Goal: Information Seeking & Learning: Learn about a topic

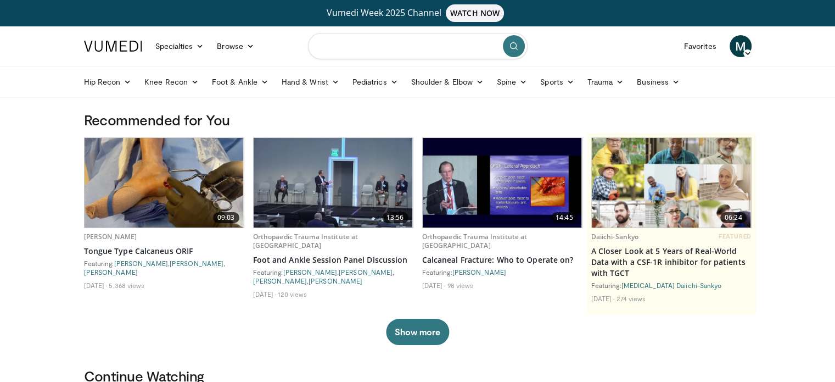
click at [414, 44] on input "Search topics, interventions" at bounding box center [418, 46] width 220 height 26
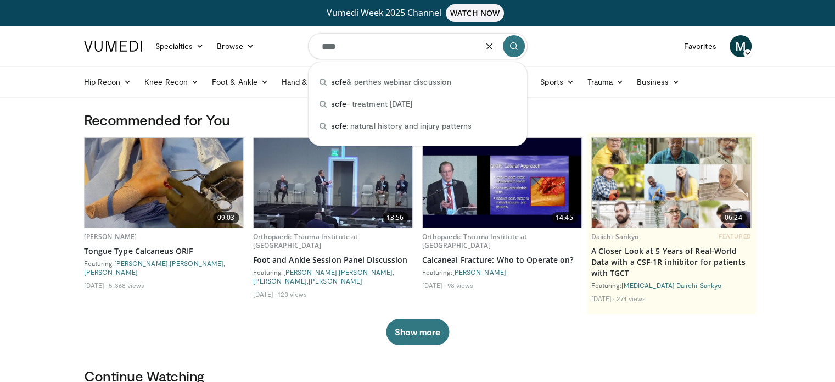
type input "****"
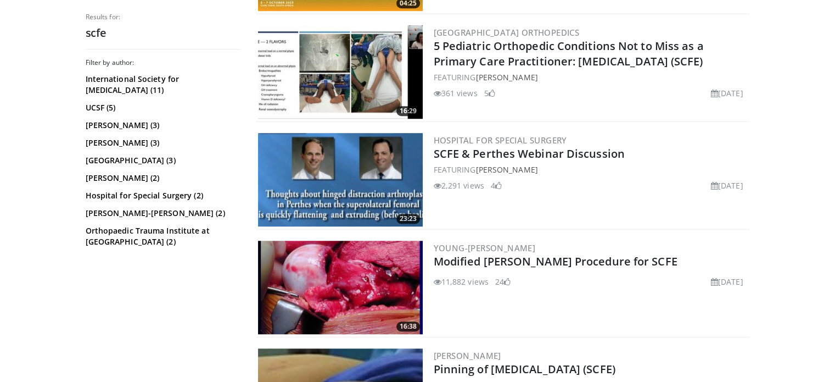
scroll to position [989, 0]
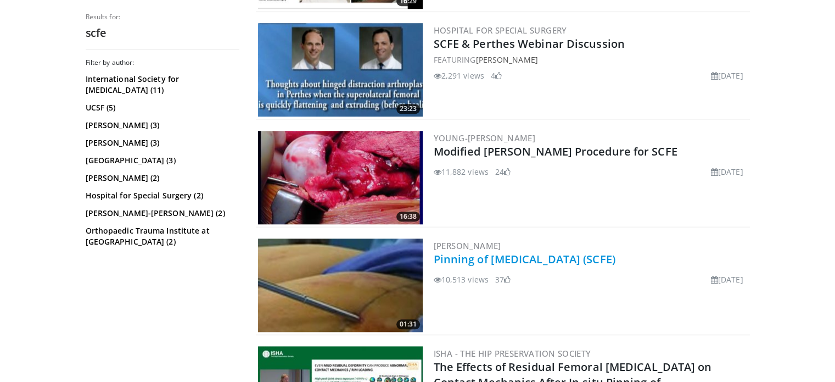
click at [510, 252] on link "Pinning of [MEDICAL_DATA] (SCFE)" at bounding box center [525, 259] width 182 height 15
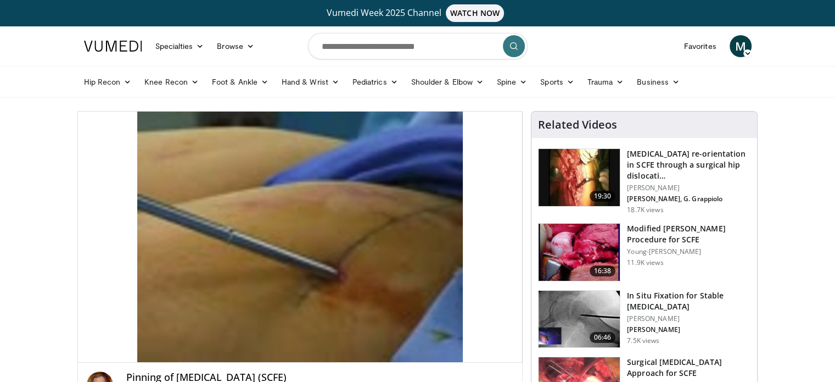
scroll to position [55, 0]
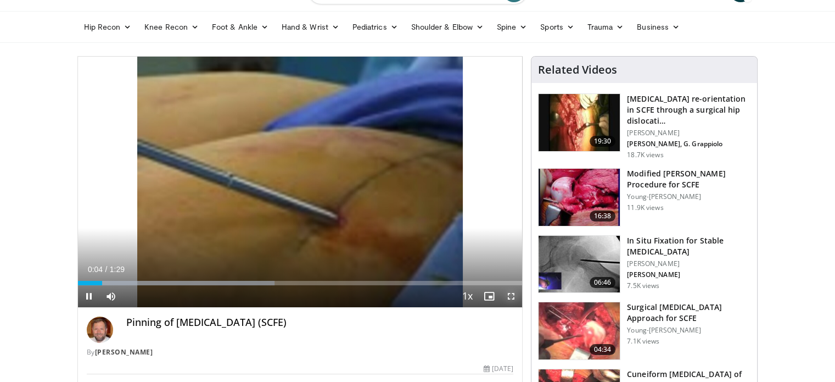
click at [511, 297] on span "Video Player" at bounding box center [511, 296] width 22 height 22
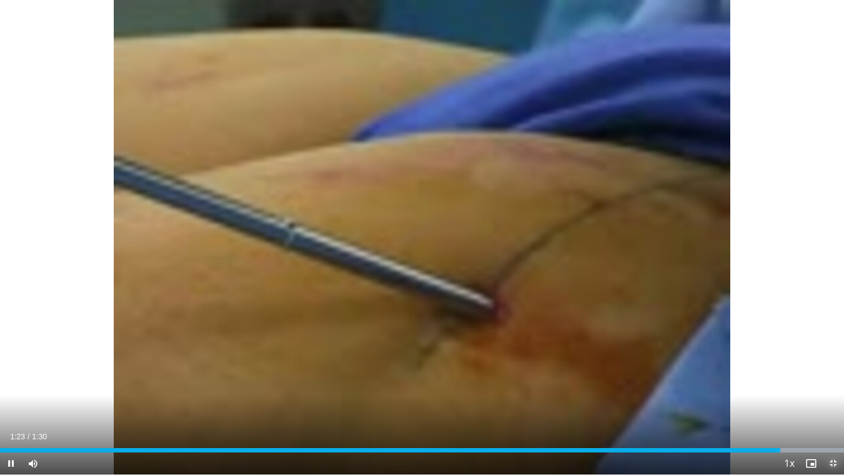
click at [834, 381] on span "Video Player" at bounding box center [833, 463] width 22 height 22
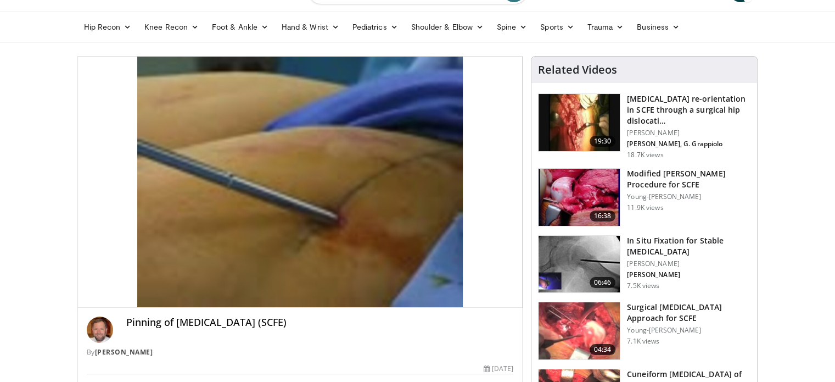
click at [658, 247] on h3 "In Situ Fixation for Stable [MEDICAL_DATA]" at bounding box center [689, 246] width 124 height 22
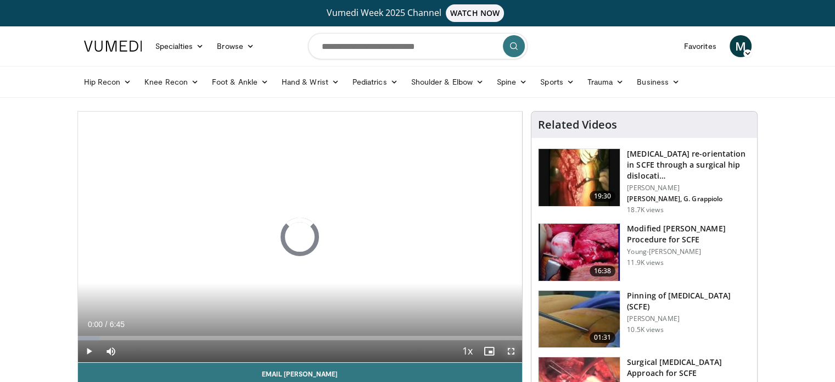
click at [512, 350] on span "Video Player" at bounding box center [511, 351] width 22 height 22
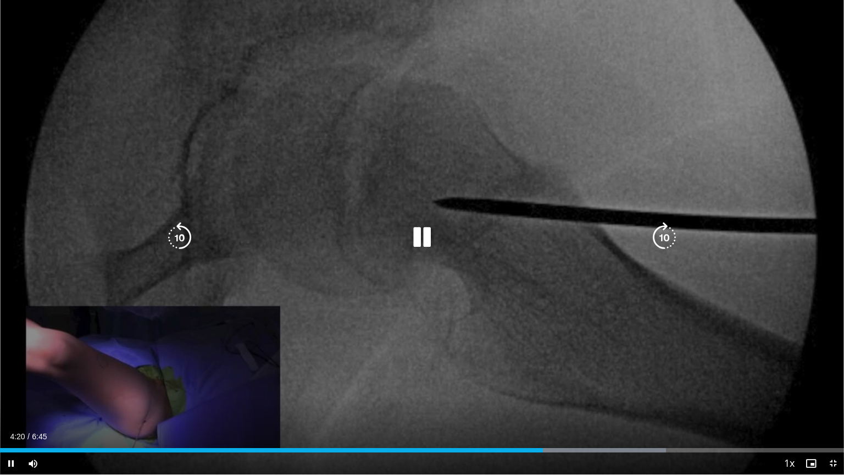
click at [527, 320] on div "10 seconds Tap to unmute" at bounding box center [422, 237] width 844 height 474
click at [413, 246] on icon "Video Player" at bounding box center [421, 237] width 31 height 31
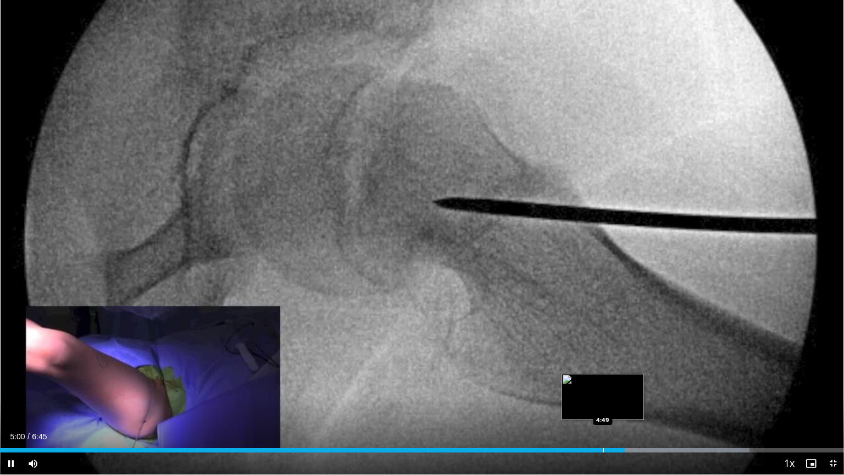
click at [600, 381] on div "Loaded : 88.80% 5:00 4:49" at bounding box center [422, 450] width 844 height 4
click at [609, 381] on div "Progress Bar" at bounding box center [609, 450] width 1 height 4
click at [598, 381] on div "Loaded : 91.02% 4:58 4:47" at bounding box center [422, 450] width 844 height 4
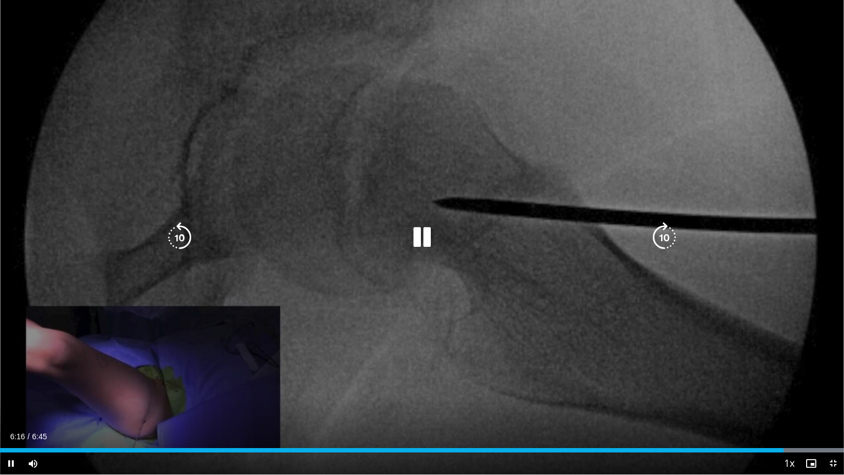
click at [673, 381] on div "10 seconds Tap to unmute" at bounding box center [422, 237] width 844 height 474
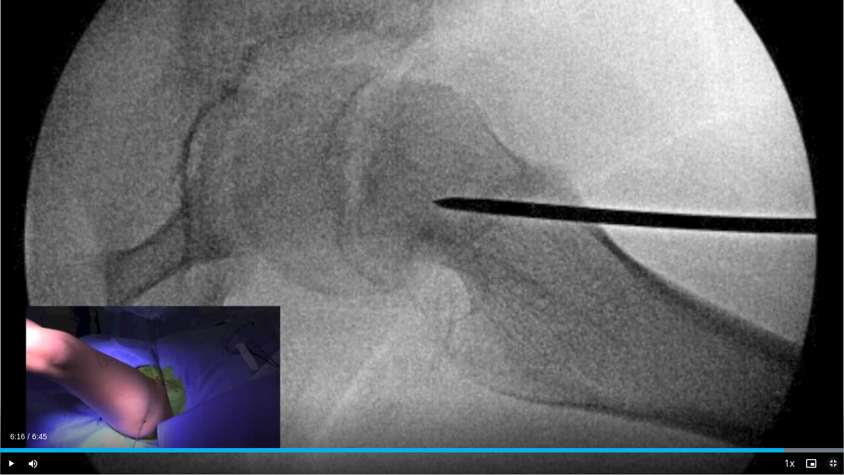
click at [834, 381] on span "Video Player" at bounding box center [833, 463] width 22 height 22
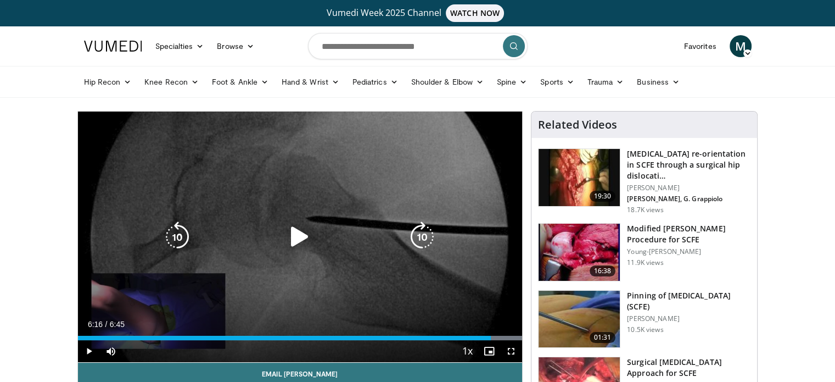
click at [298, 239] on icon "Video Player" at bounding box center [300, 236] width 31 height 31
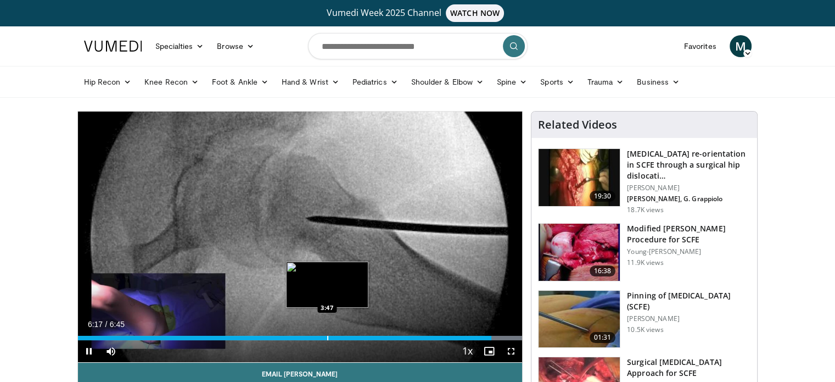
click at [327, 336] on div "Progress Bar" at bounding box center [327, 338] width 1 height 4
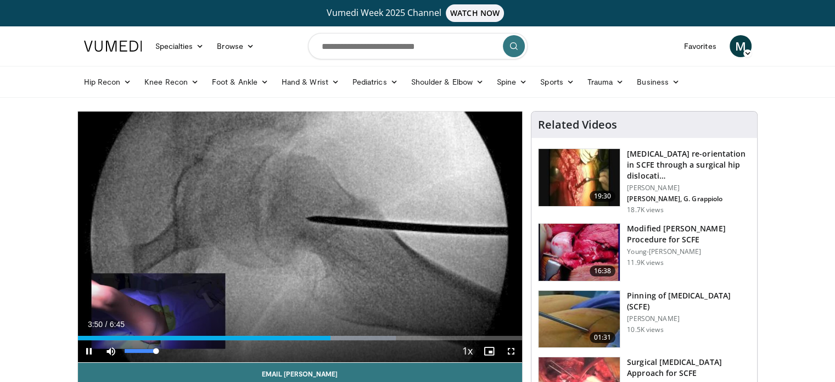
drag, startPoint x: 154, startPoint y: 351, endPoint x: 164, endPoint y: 351, distance: 9.9
click at [164, 351] on div "Mute 100%" at bounding box center [138, 351] width 77 height 22
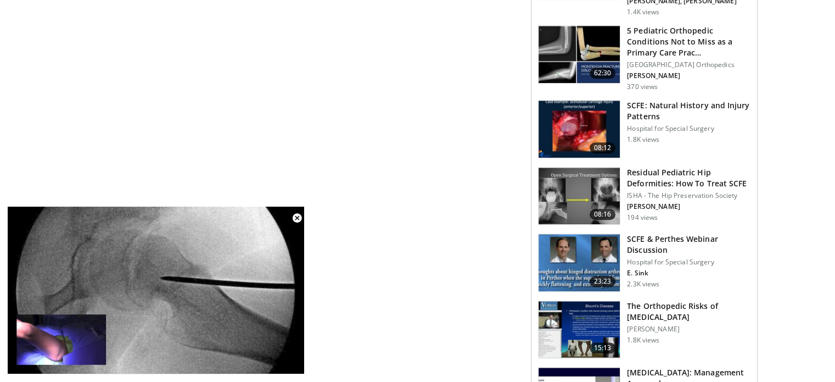
scroll to position [1347, 0]
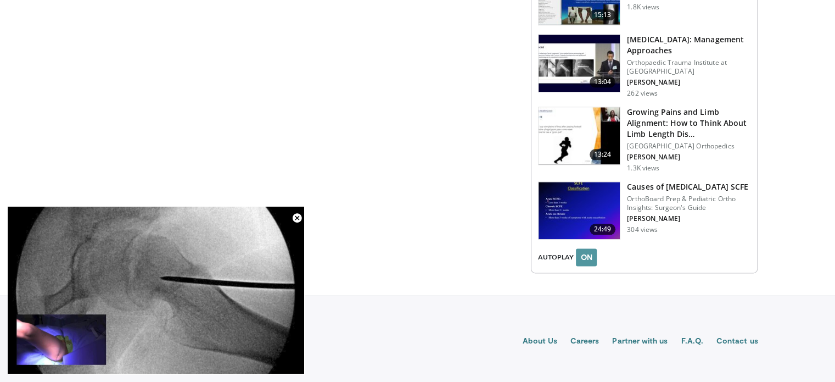
click at [584, 260] on button "ON" at bounding box center [586, 257] width 21 height 18
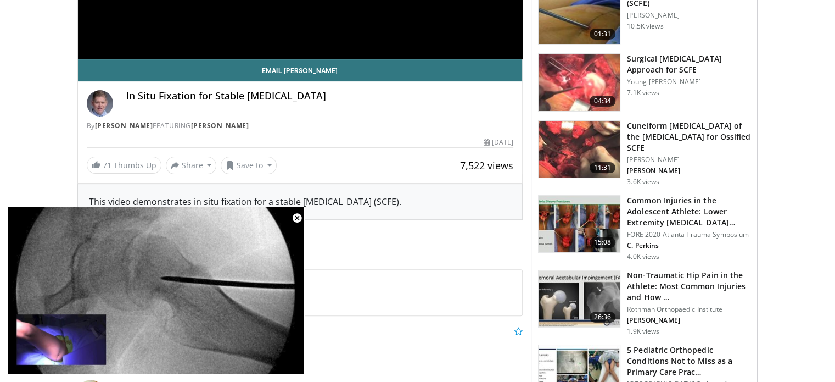
scroll to position [83, 0]
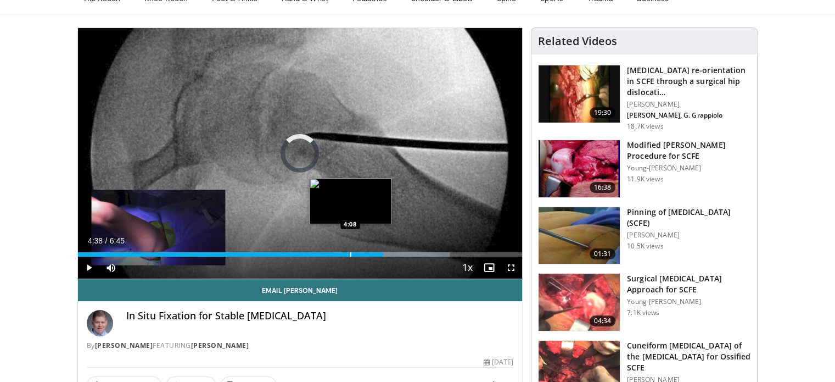
click at [350, 252] on div "Progress Bar" at bounding box center [350, 254] width 1 height 4
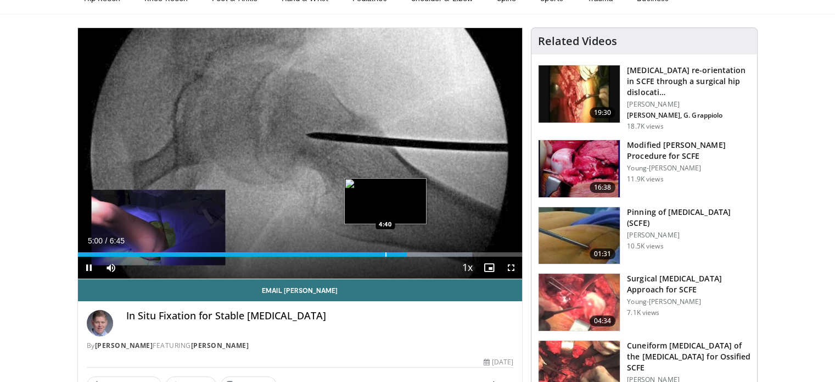
click at [386, 255] on div "Progress Bar" at bounding box center [386, 254] width 1 height 4
click at [374, 253] on div "Progress Bar" at bounding box center [374, 254] width 1 height 4
